Goal: Task Accomplishment & Management: Complete application form

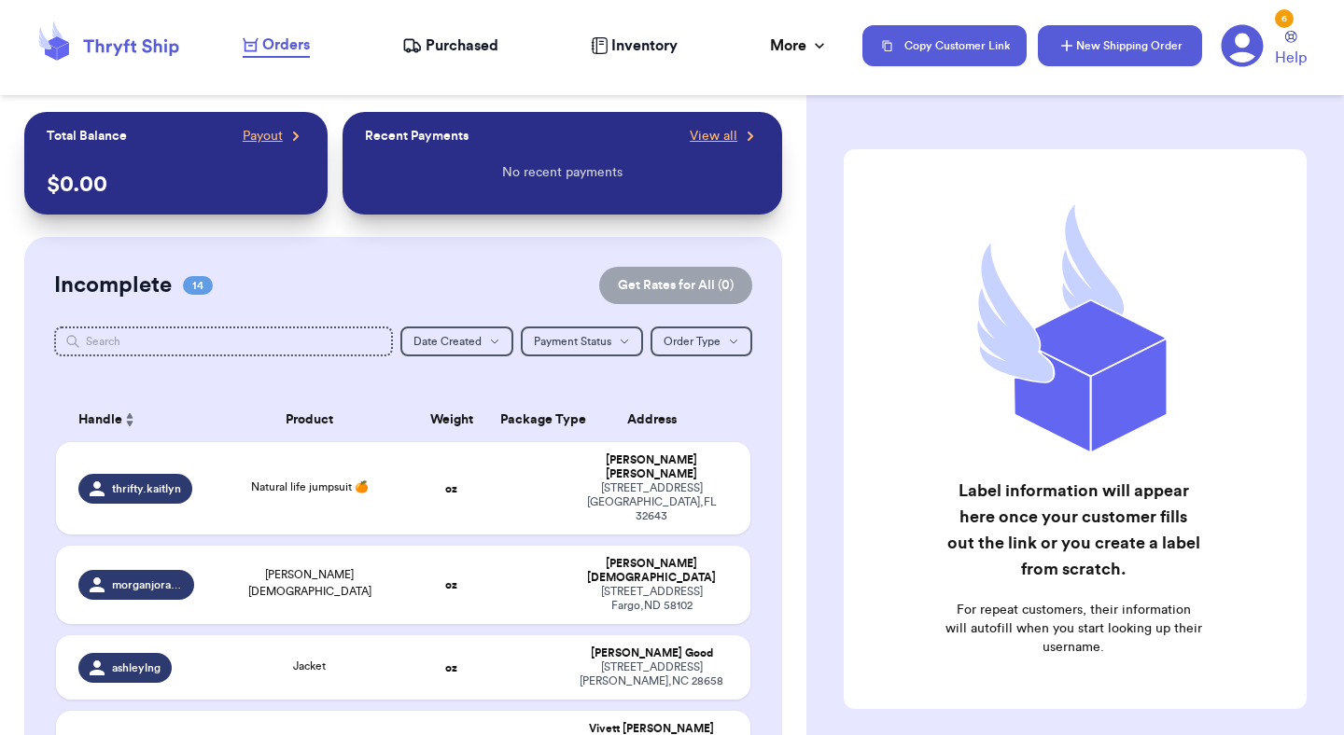
click at [1056, 53] on button "New Shipping Order" at bounding box center [1120, 45] width 164 height 41
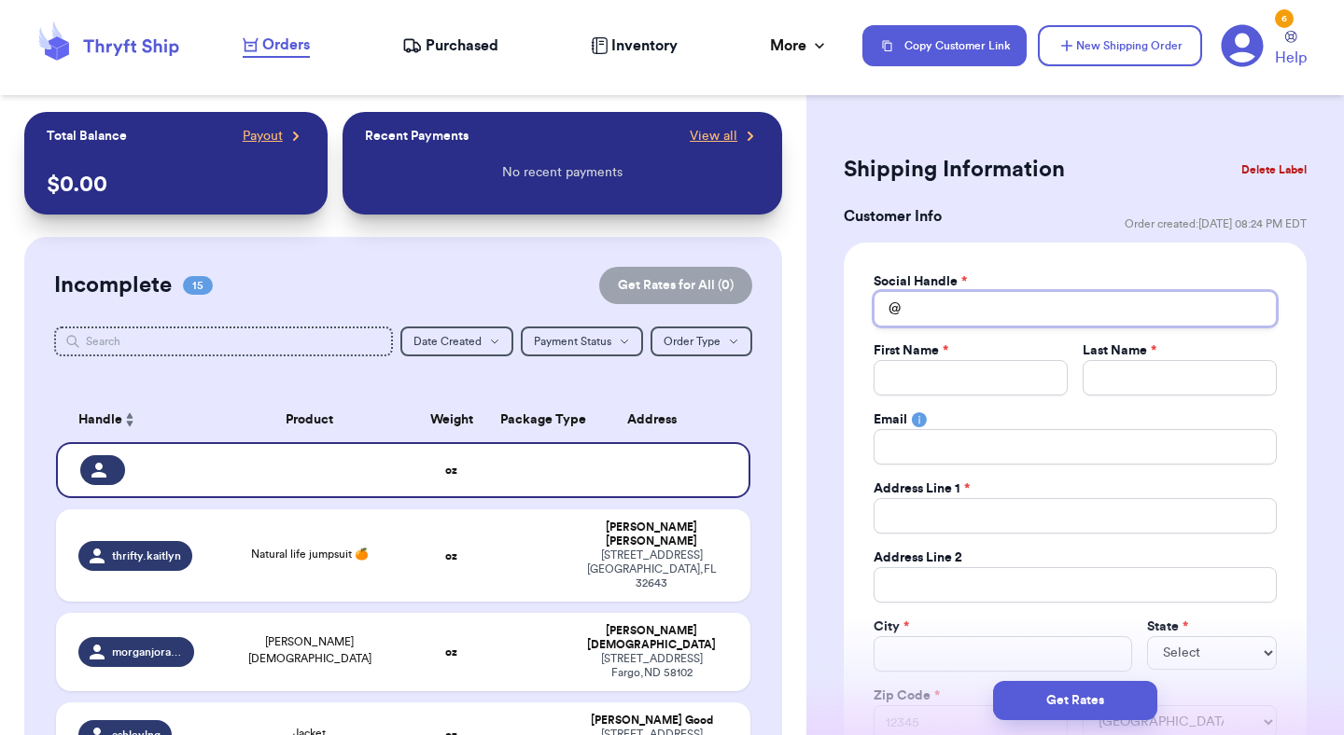
click at [1068, 324] on input "Total Amount Paid" at bounding box center [1074, 308] width 403 height 35
type input "k"
type input "ka"
type input "kat"
type input "[PERSON_NAME]"
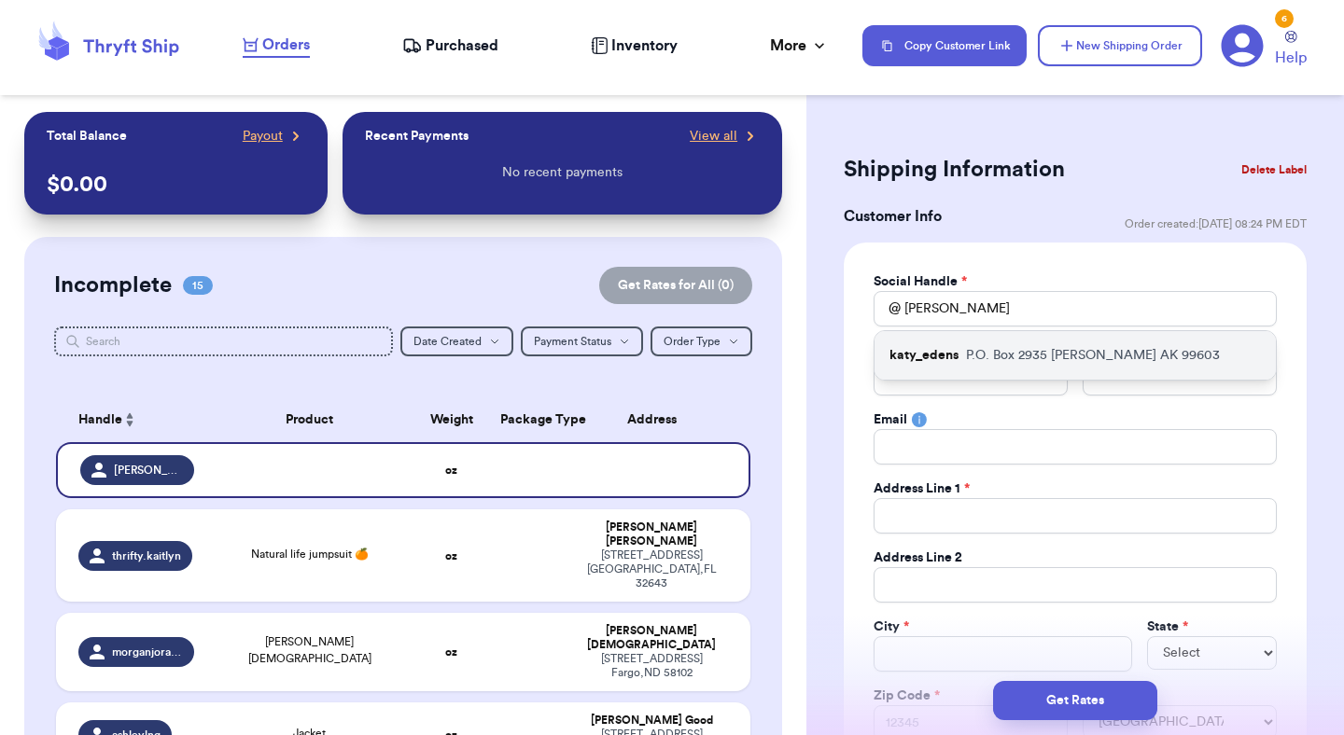
click at [1050, 357] on p "P.O. [STREET_ADDRESS][PERSON_NAME]" at bounding box center [1093, 355] width 254 height 19
type input "katy_edens"
type input "Katy"
type input "[PERSON_NAME]"
type input "[EMAIL_ADDRESS][DOMAIN_NAME]"
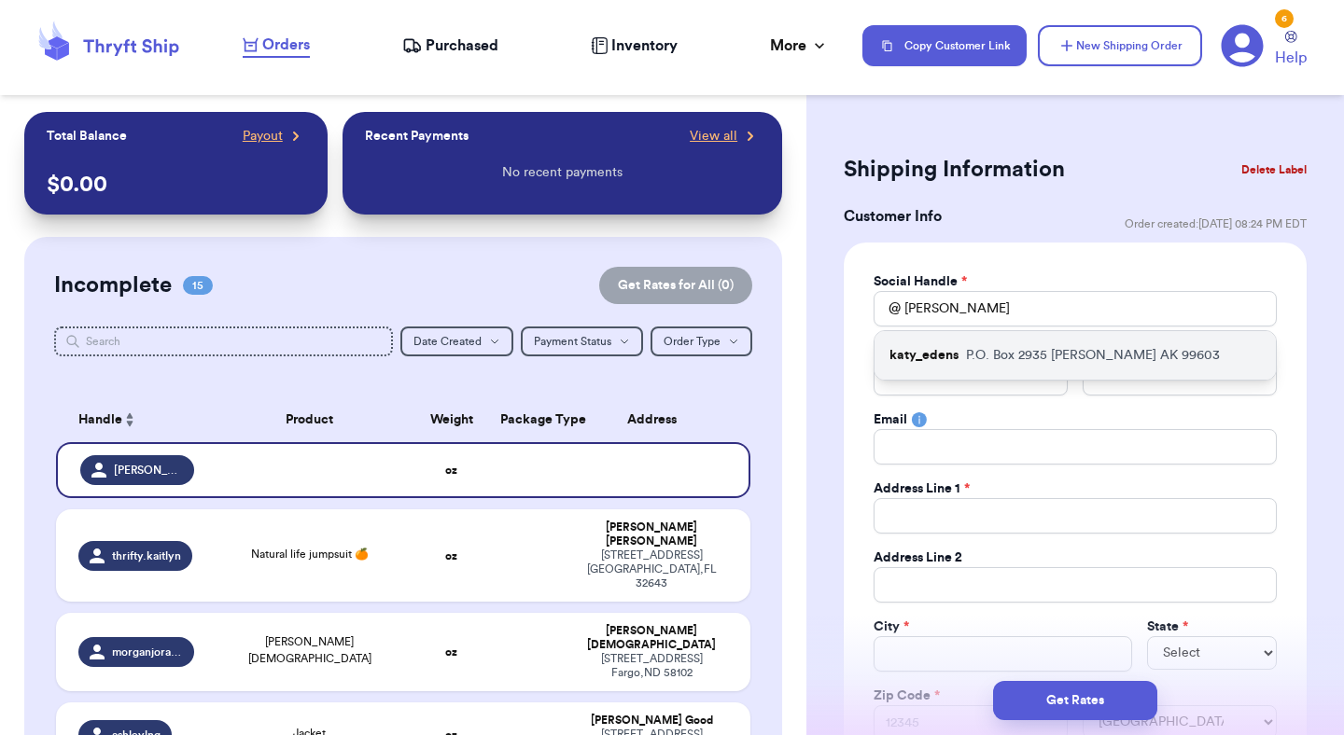
type input "P.O. Box 2935"
type input "[PERSON_NAME]"
select select "AK"
type input "99603"
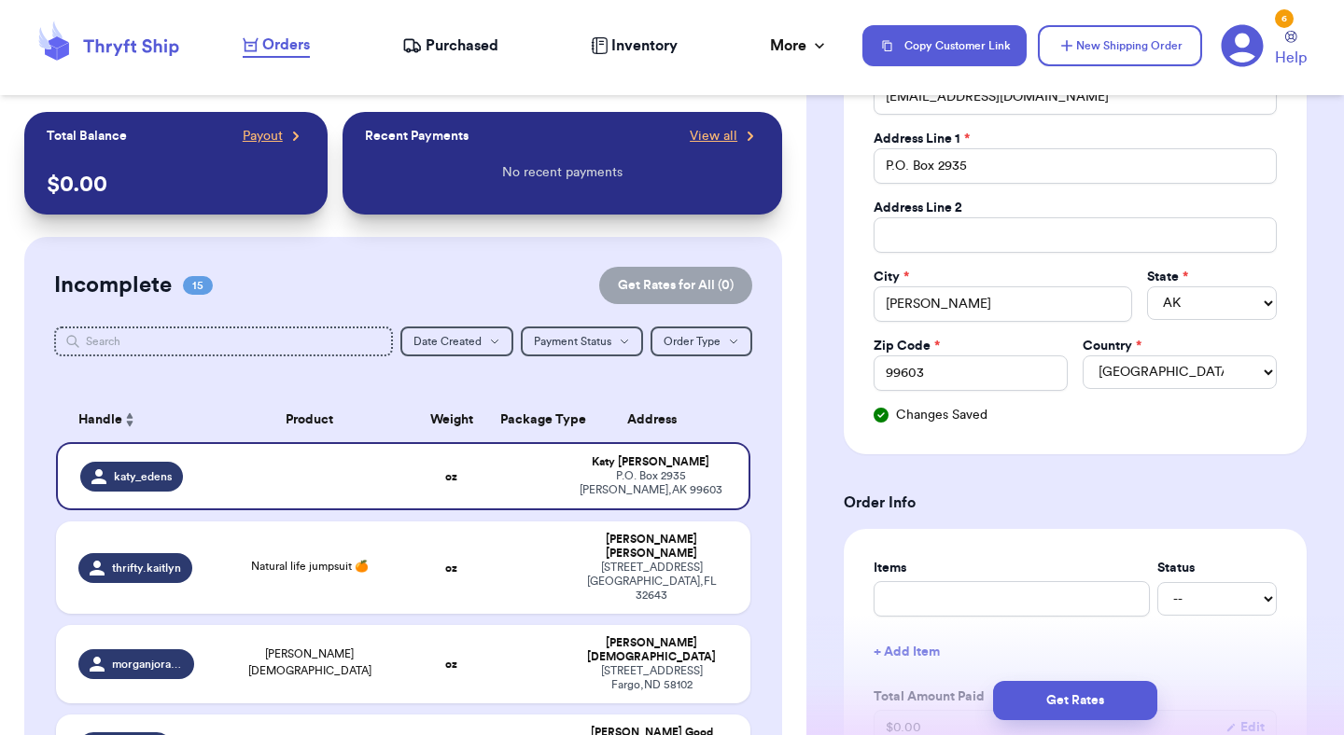
scroll to position [390, 0]
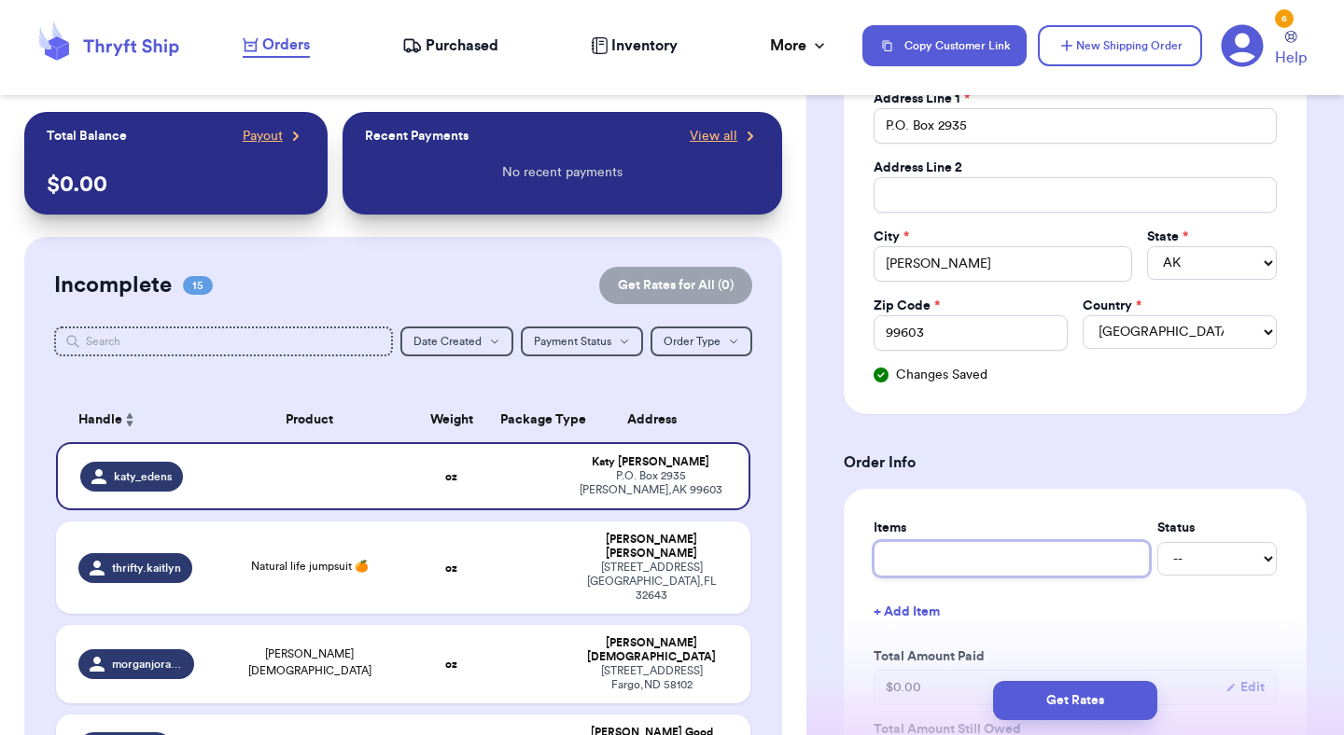
click at [1020, 564] on input "text" at bounding box center [1011, 558] width 276 height 35
type input "f"
type input "fp"
type input "fp p"
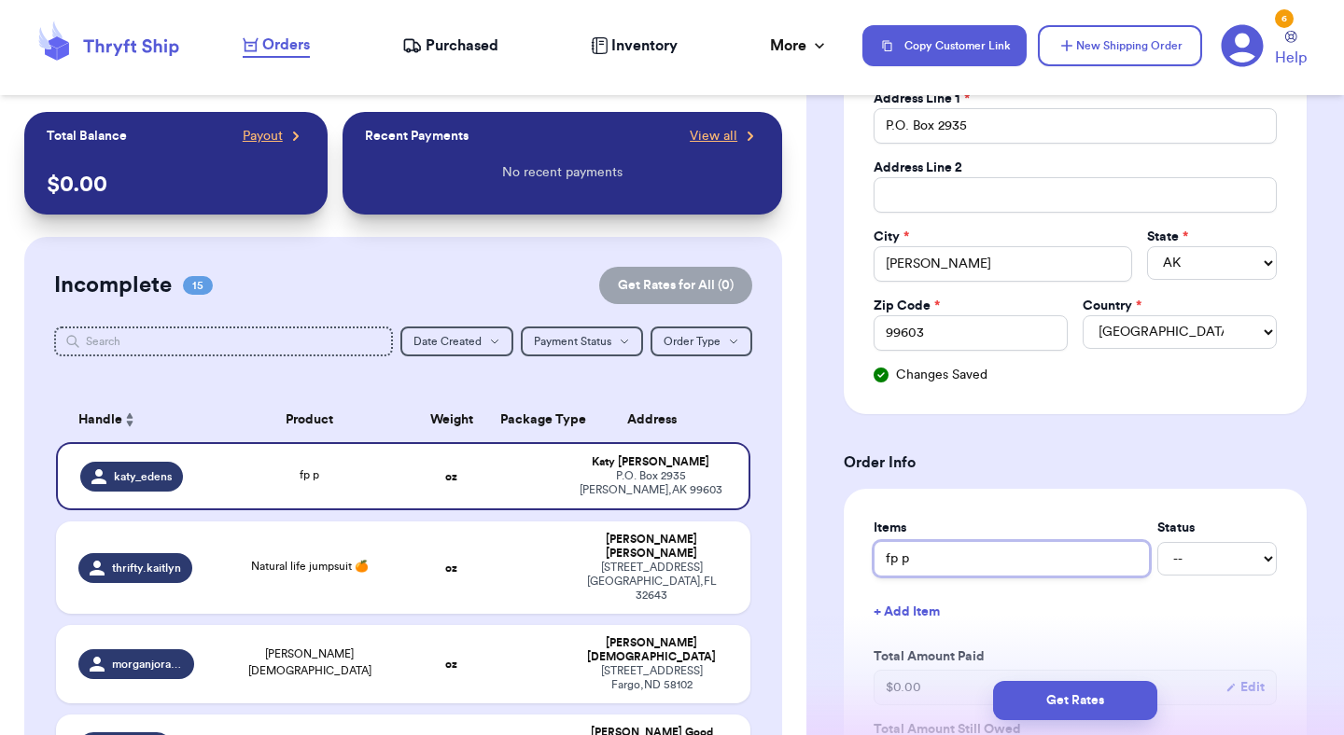
type input "fp pa"
type input "fp pan"
type input "fp pant"
type input "fp pants"
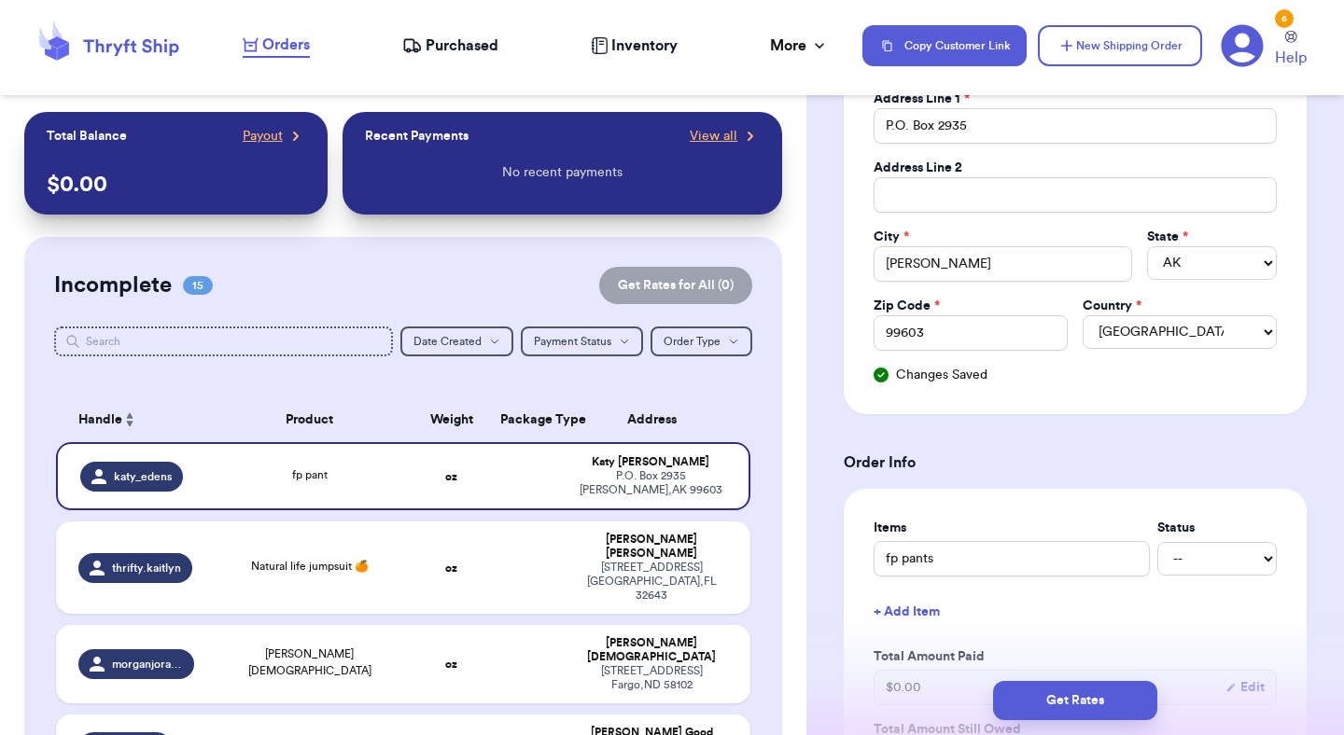
click at [1209, 644] on div "Items Status fp pants -- Paid Owes + Add Item Total Amount Paid $ 0.00 Edit Tot…" at bounding box center [1074, 665] width 403 height 293
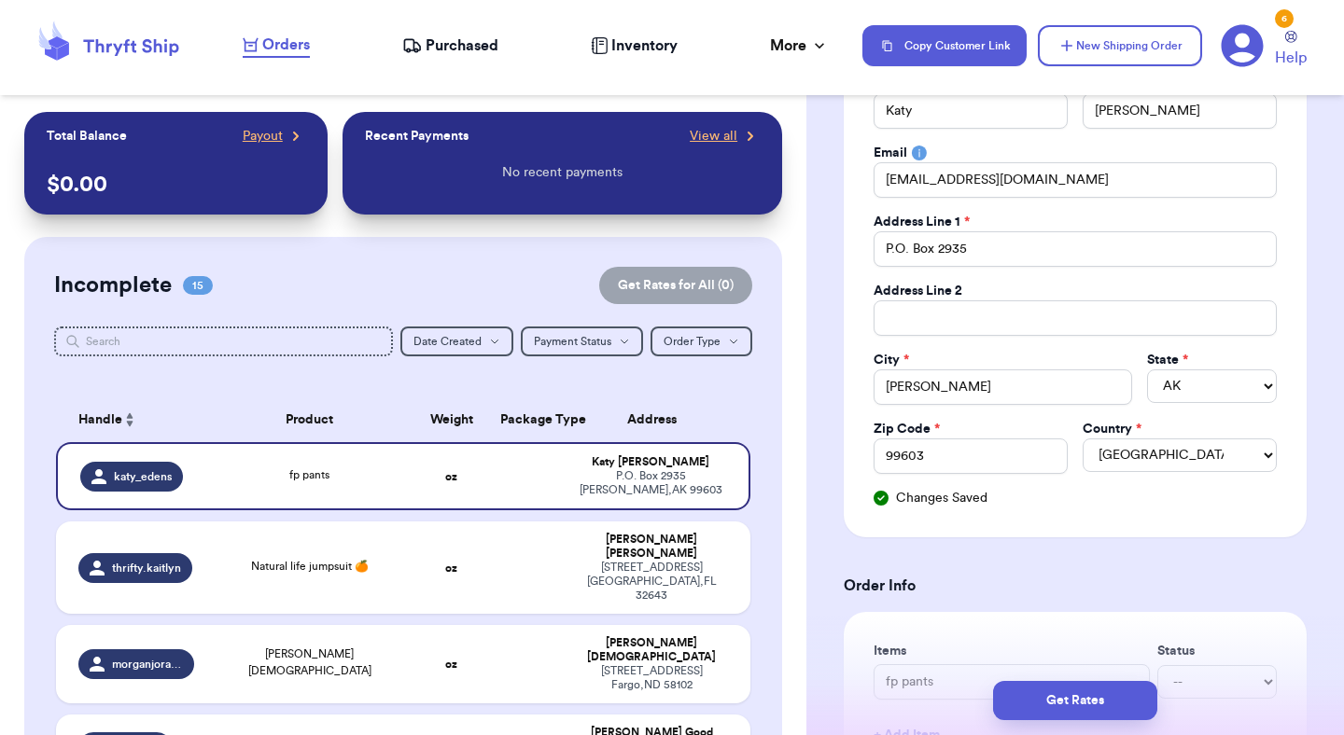
scroll to position [0, 0]
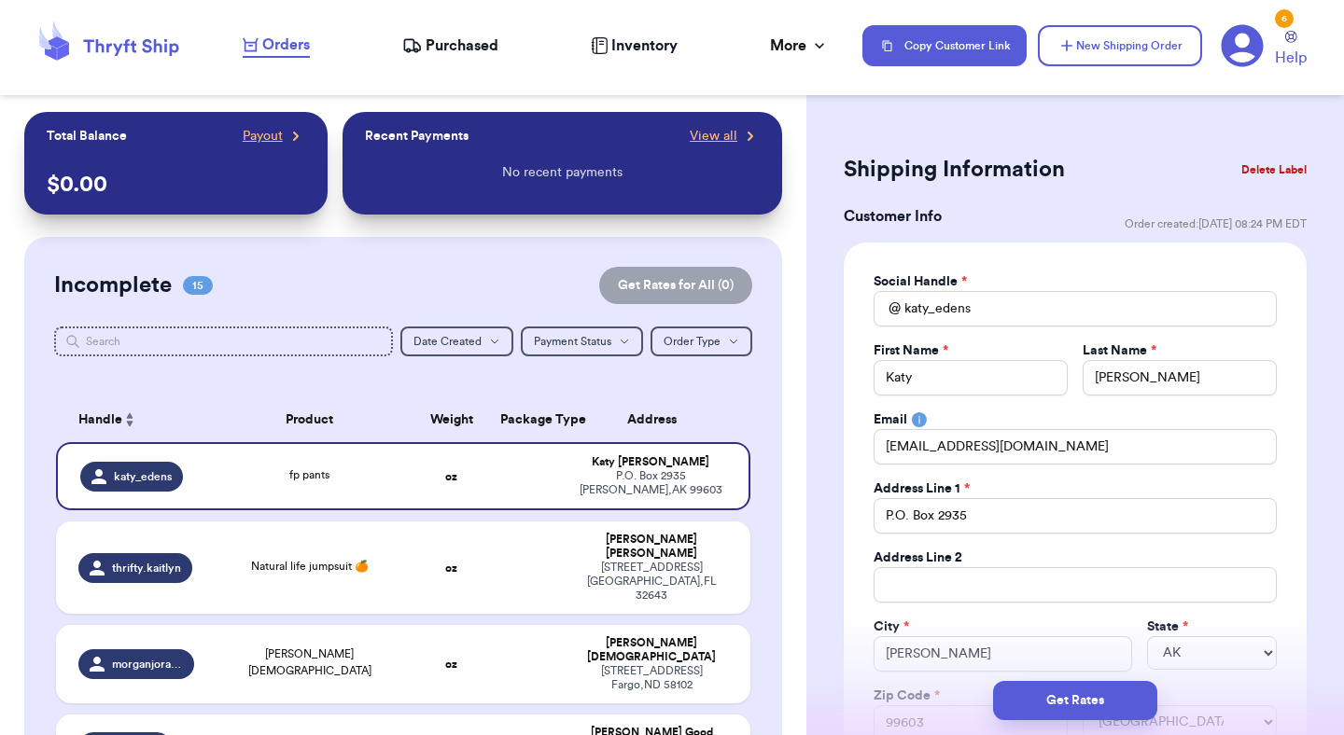
click at [1261, 174] on button "Delete Label" at bounding box center [1273, 169] width 80 height 41
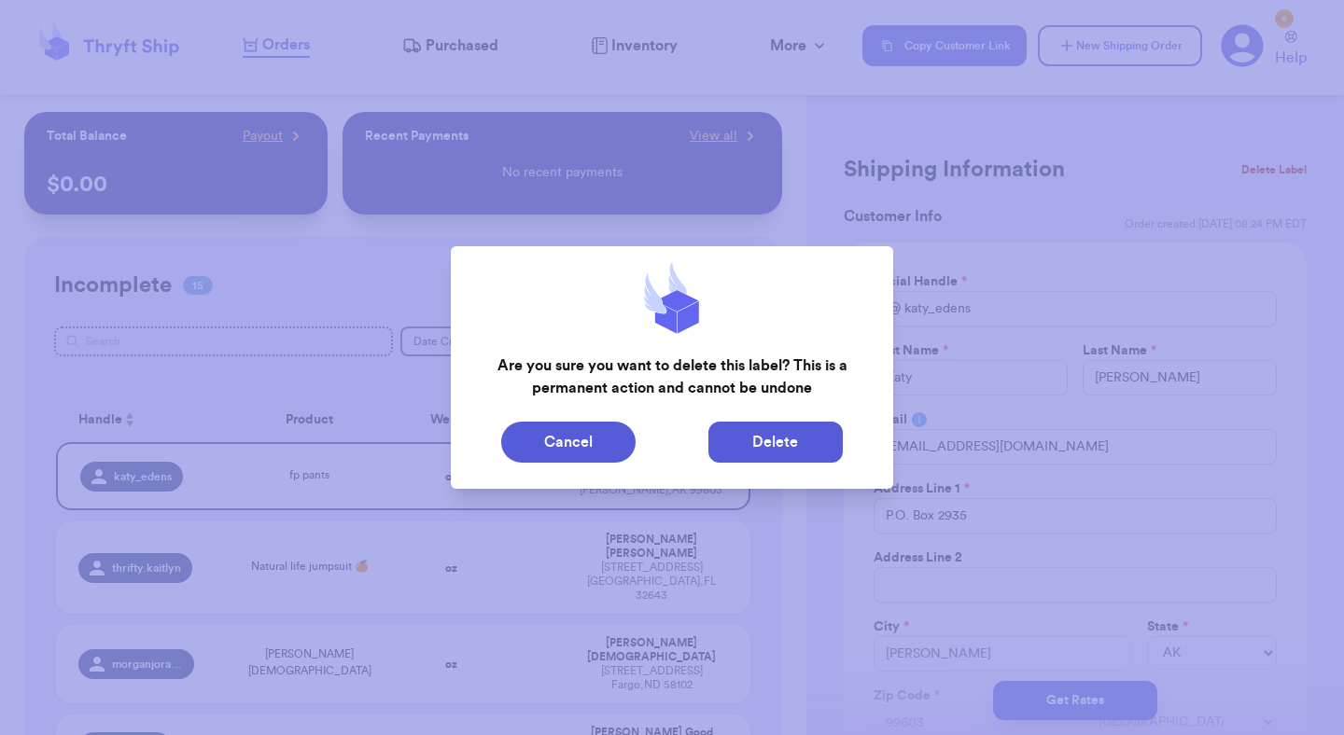
click at [789, 450] on button "Delete" at bounding box center [775, 442] width 134 height 41
type input "Natural life jumpsuit 🍊"
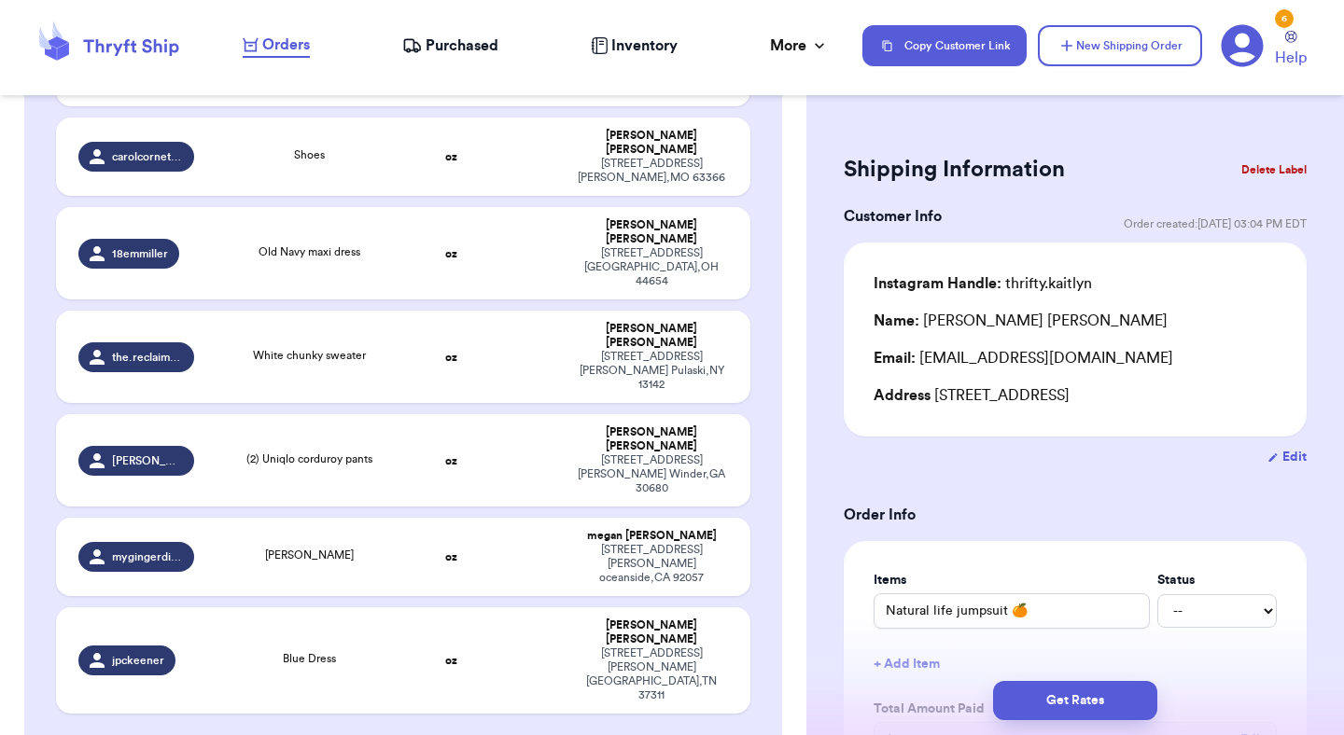
scroll to position [1106, 0]
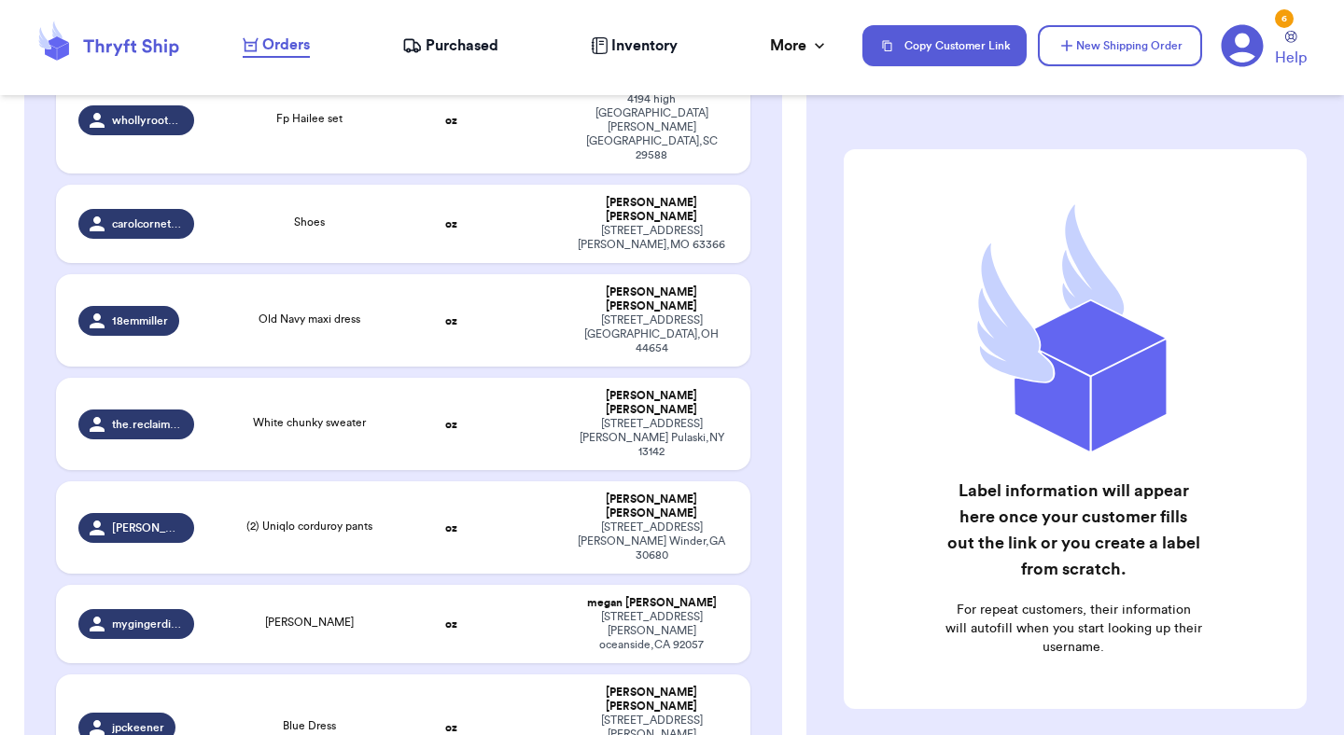
scroll to position [993, 0]
